Goal: Task Accomplishment & Management: Use online tool/utility

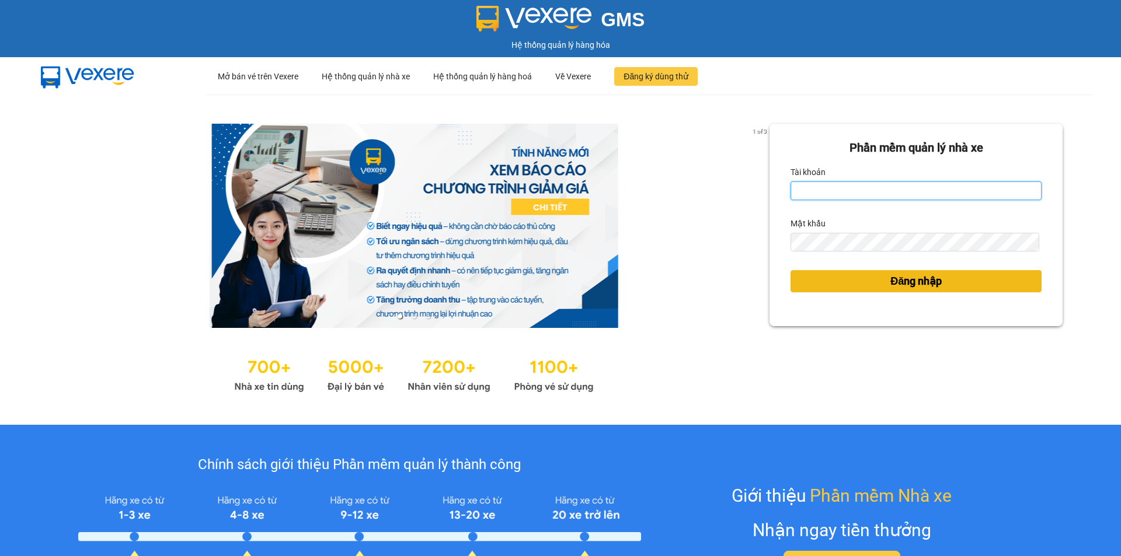
type input "tram.dalatoi"
click at [890, 283] on span "Đăng nhập" at bounding box center [915, 281] width 51 height 16
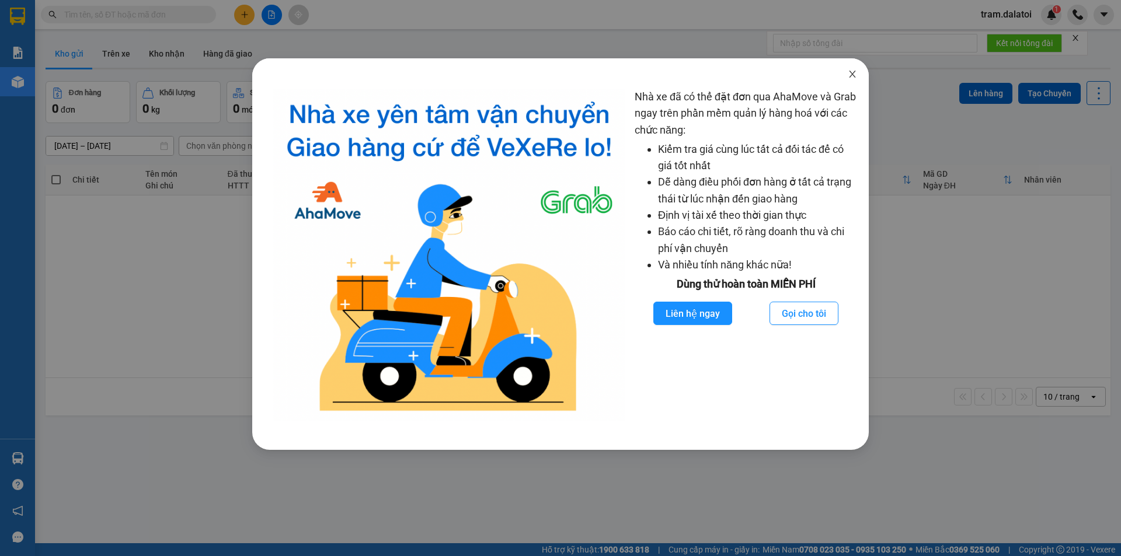
click at [851, 72] on icon "close" at bounding box center [852, 73] width 9 height 9
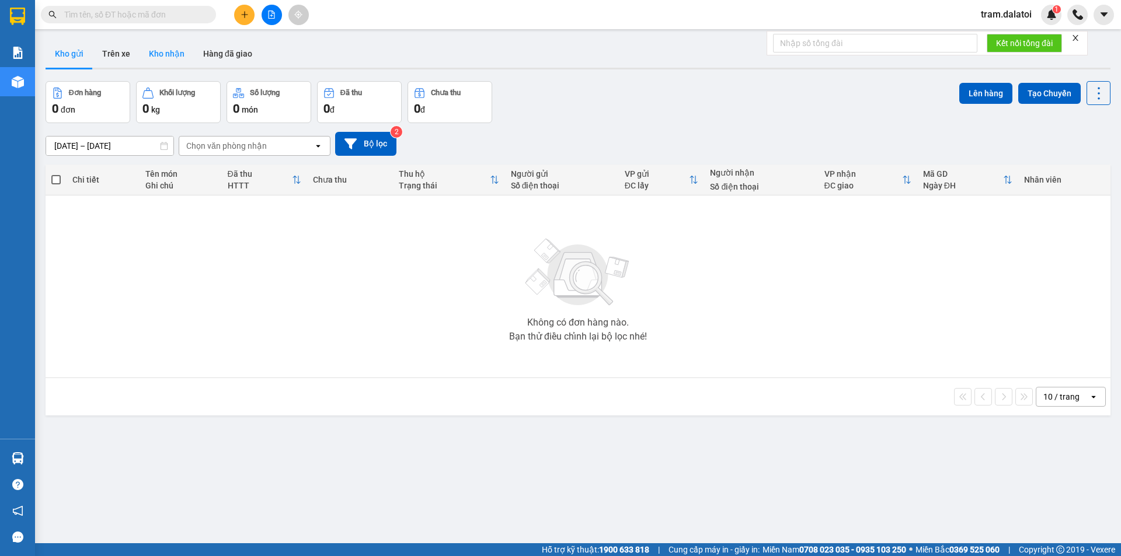
click at [163, 52] on button "Kho nhận" at bounding box center [167, 54] width 54 height 28
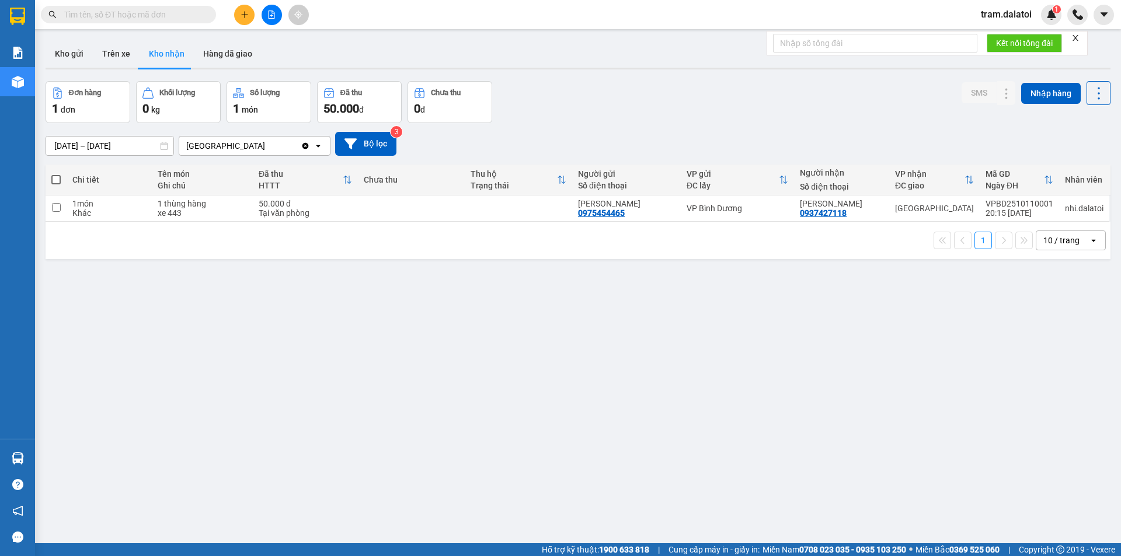
click at [55, 179] on span at bounding box center [55, 179] width 9 height 9
click at [56, 174] on input "checkbox" at bounding box center [56, 174] width 0 height 0
checkbox input "true"
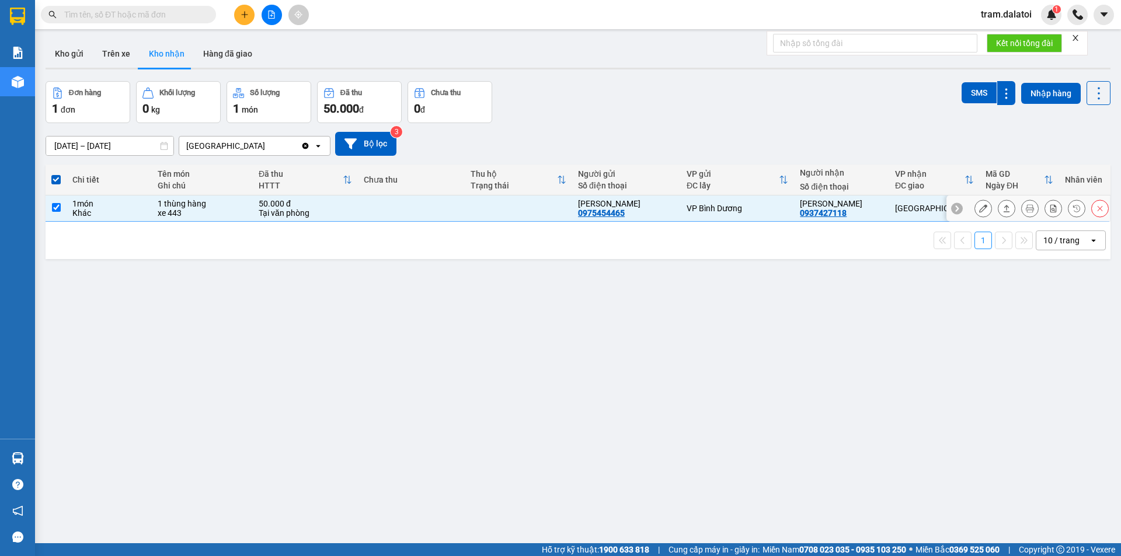
click at [979, 210] on icon at bounding box center [983, 208] width 8 height 8
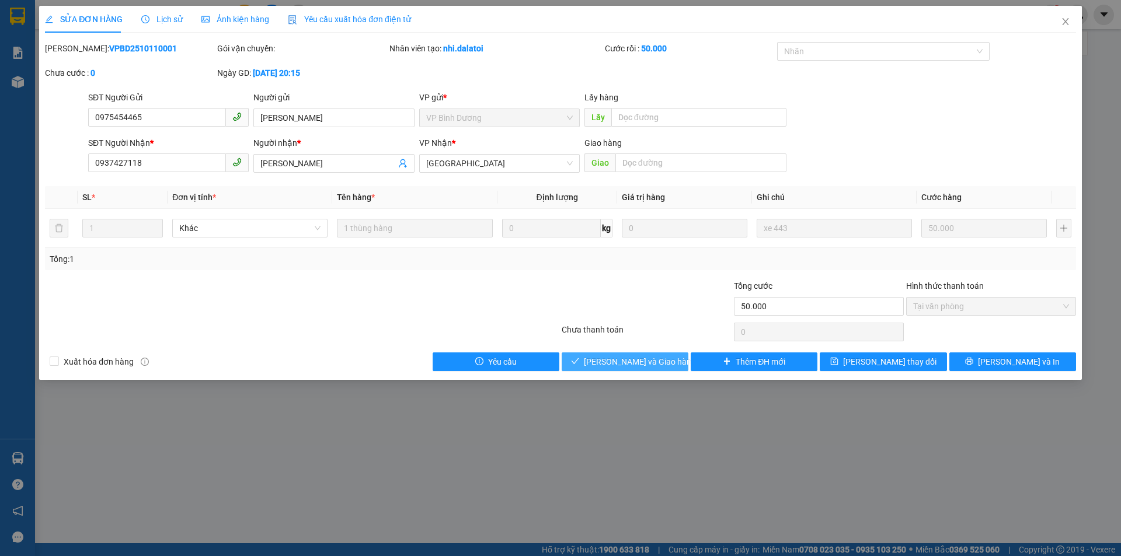
click at [653, 361] on span "[PERSON_NAME] và Giao hàng" at bounding box center [640, 361] width 112 height 13
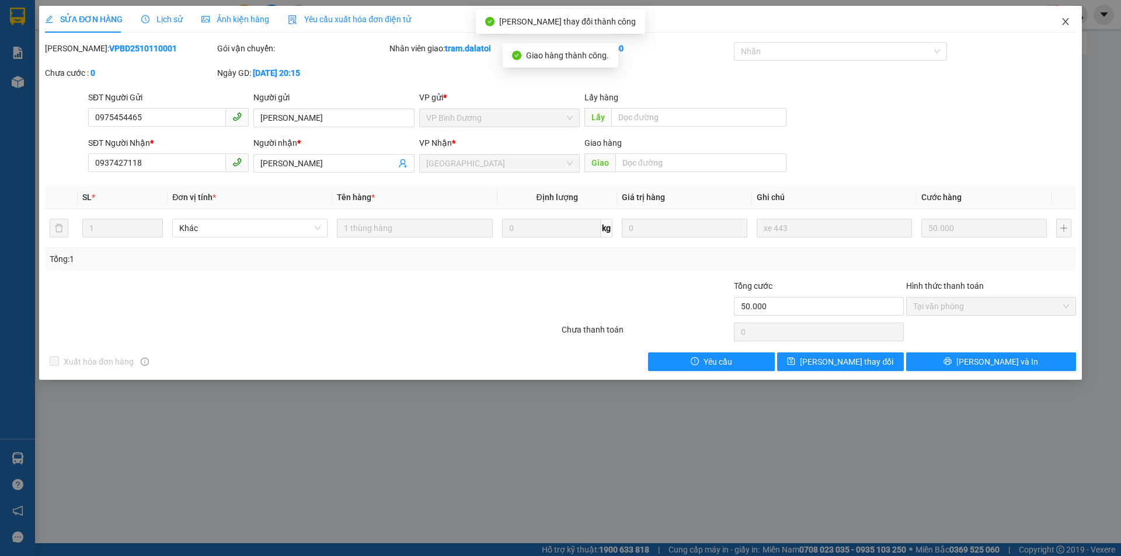
click at [1064, 25] on icon "close" at bounding box center [1065, 21] width 6 height 7
